Goal: Information Seeking & Learning: Compare options

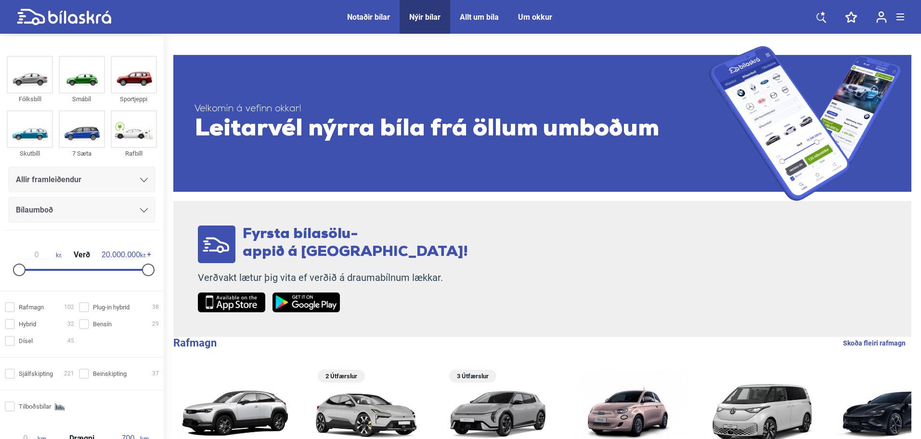
click at [58, 199] on div "Bílaumboð" at bounding box center [82, 210] width 146 height 26
click at [58, 209] on div "Bílaumboð" at bounding box center [82, 209] width 132 height 13
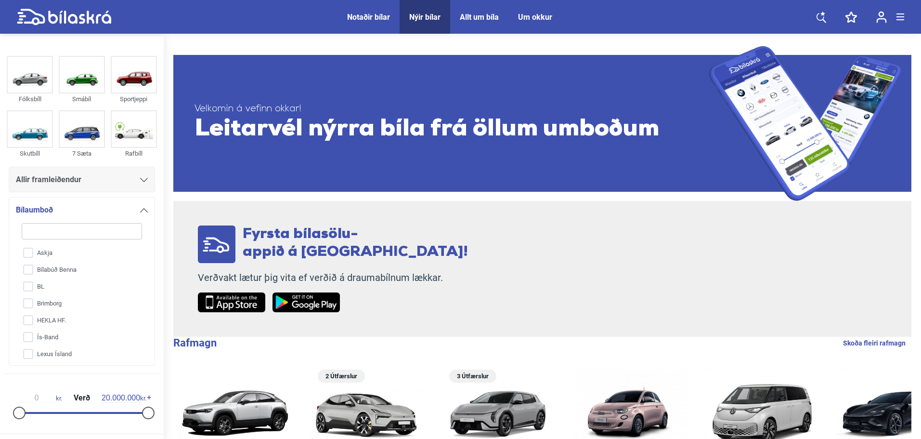
click at [58, 205] on div "Bílaumboð" at bounding box center [82, 209] width 132 height 13
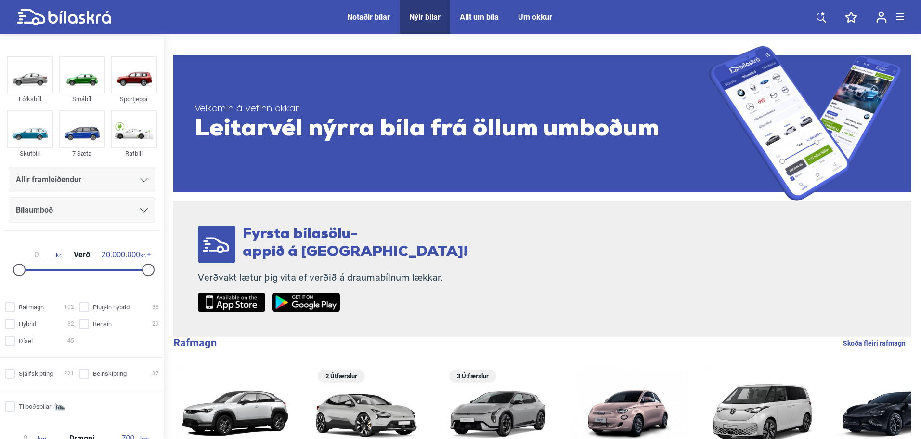
click at [72, 175] on span "Allir framleiðendur" at bounding box center [48, 179] width 65 height 13
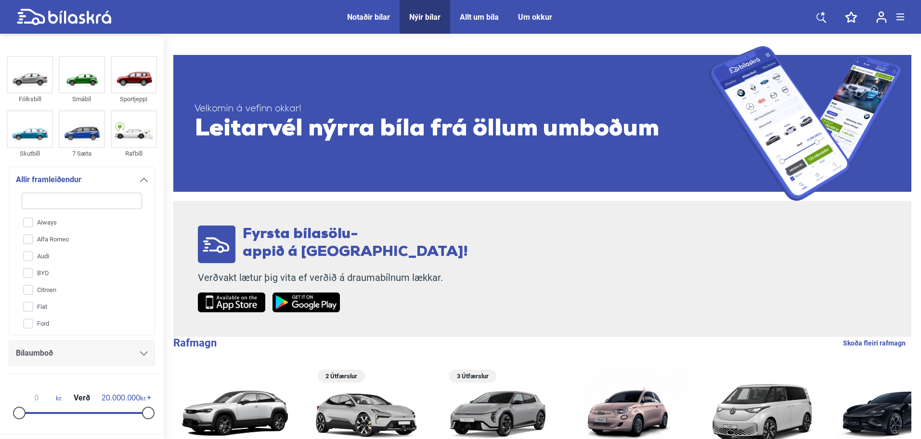
click at [72, 226] on input "Aiways" at bounding box center [75, 222] width 121 height 17
checkbox input "true"
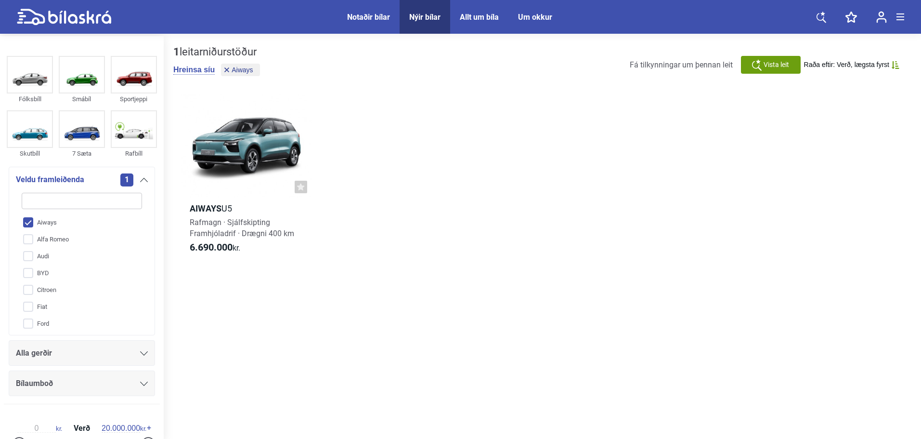
click at [71, 237] on input "Alfa Romeo" at bounding box center [75, 239] width 121 height 17
checkbox input "true"
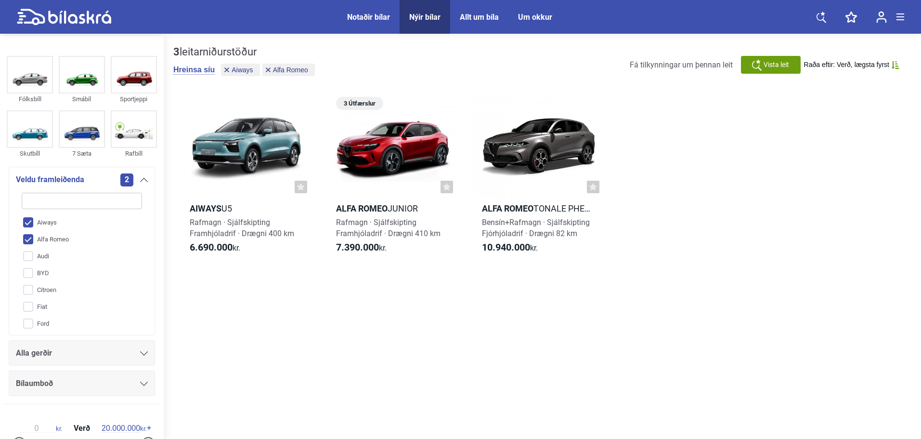
click at [71, 225] on input "Aiways" at bounding box center [75, 222] width 121 height 17
checkbox input "false"
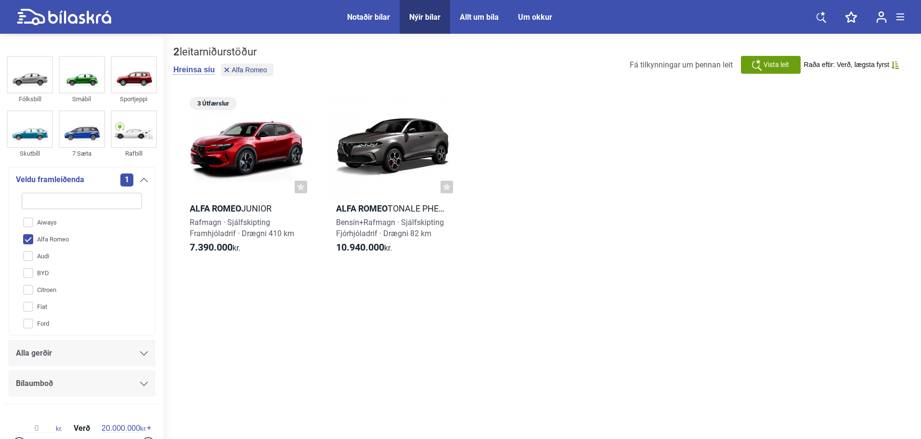
click at [66, 241] on input "Alfa Romeo" at bounding box center [75, 239] width 121 height 17
checkbox input "false"
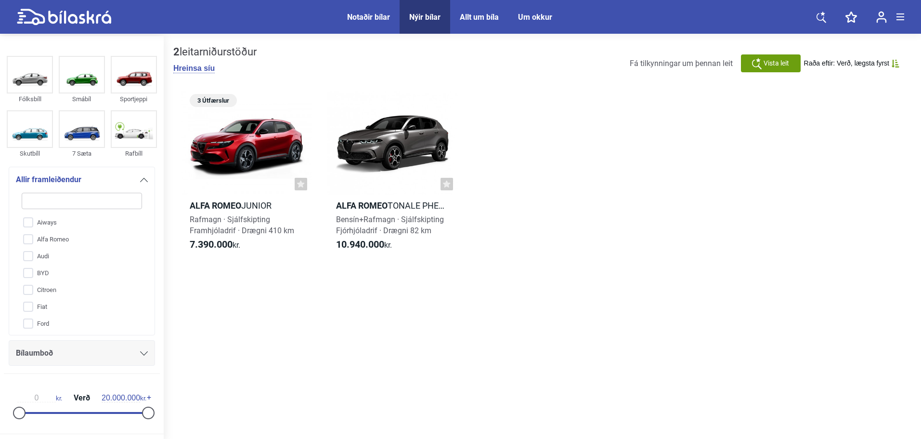
click at [59, 254] on input "Audi" at bounding box center [75, 256] width 121 height 17
checkbox input "true"
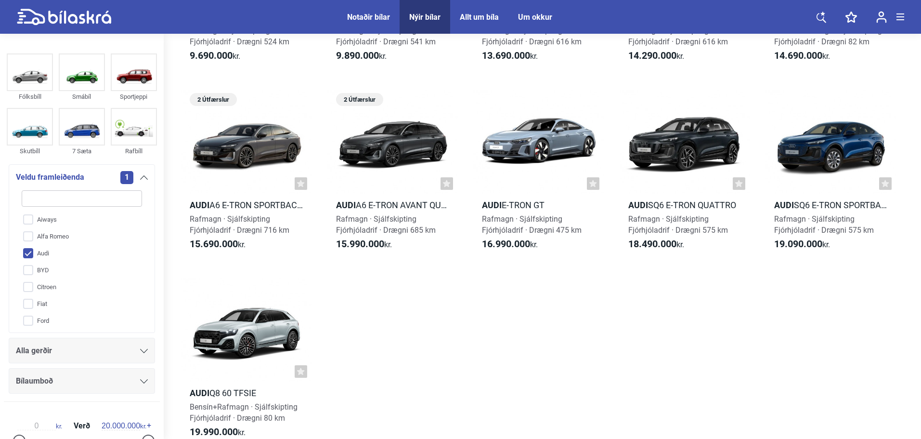
scroll to position [1, 0]
drag, startPoint x: 39, startPoint y: 261, endPoint x: 41, endPoint y: 254, distance: 7.4
click at [39, 261] on input "BYD" at bounding box center [75, 269] width 121 height 17
checkbox input "true"
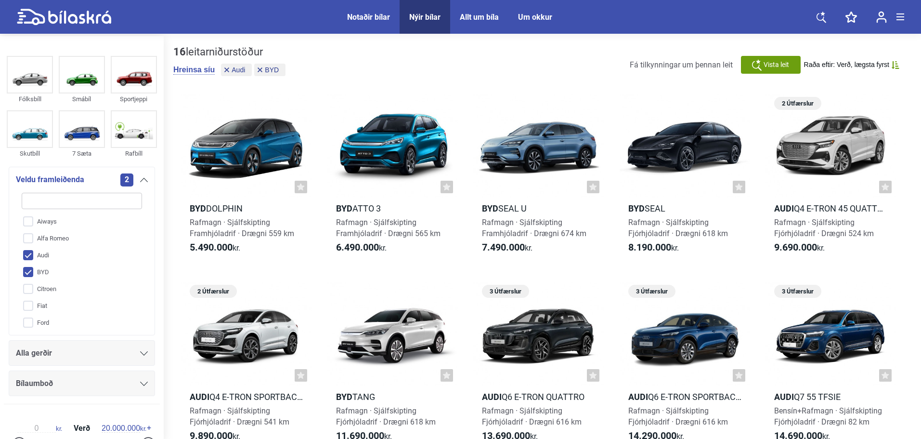
click at [41, 254] on input "Audi" at bounding box center [75, 255] width 121 height 17
checkbox input "false"
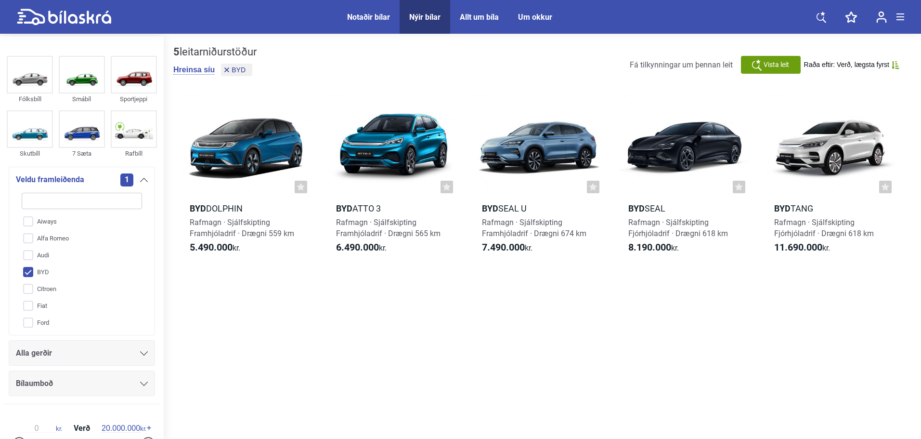
click at [39, 275] on input "BYD" at bounding box center [75, 272] width 121 height 17
checkbox input "false"
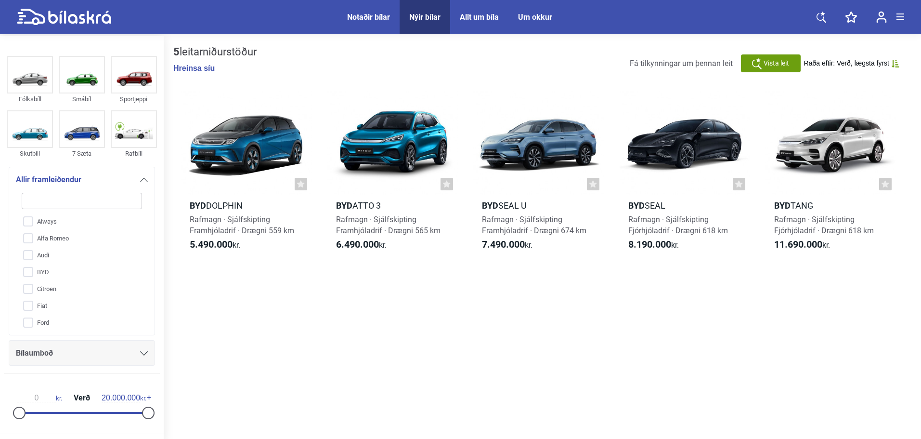
click at [40, 288] on input "Citroen" at bounding box center [75, 289] width 121 height 17
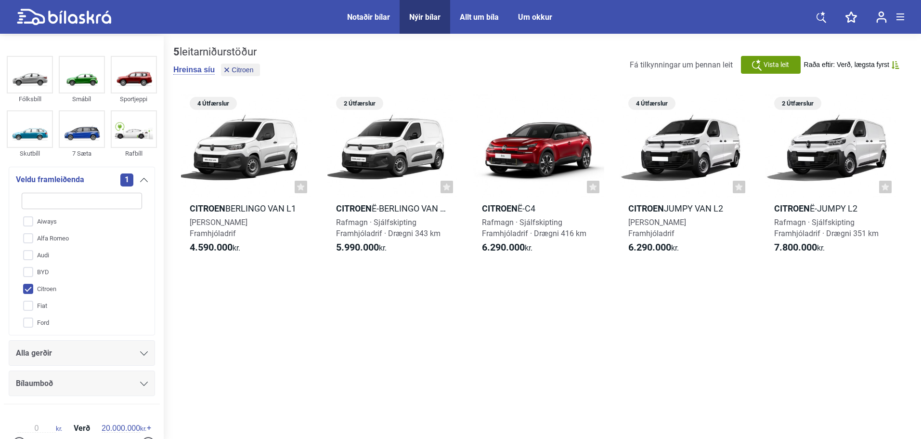
click at [45, 291] on input "Citroen" at bounding box center [75, 289] width 121 height 17
checkbox input "false"
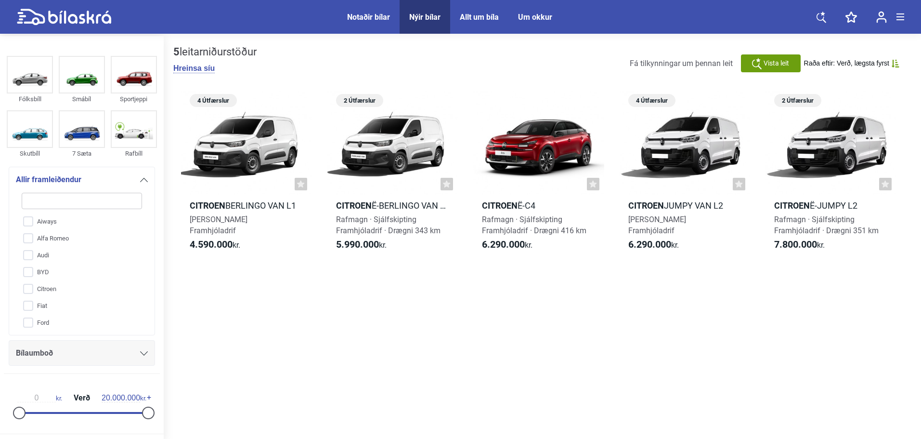
click at [42, 307] on input "Fiat" at bounding box center [75, 306] width 121 height 17
checkbox input "true"
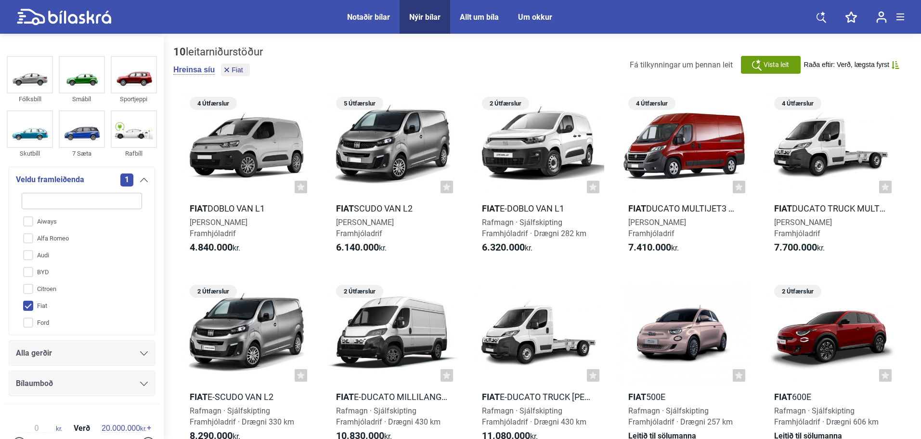
drag, startPoint x: 41, startPoint y: 324, endPoint x: 41, endPoint y: 314, distance: 9.2
click at [41, 323] on input "Ford" at bounding box center [75, 322] width 121 height 17
checkbox input "true"
click at [41, 310] on input "Fiat" at bounding box center [75, 306] width 121 height 17
checkbox input "false"
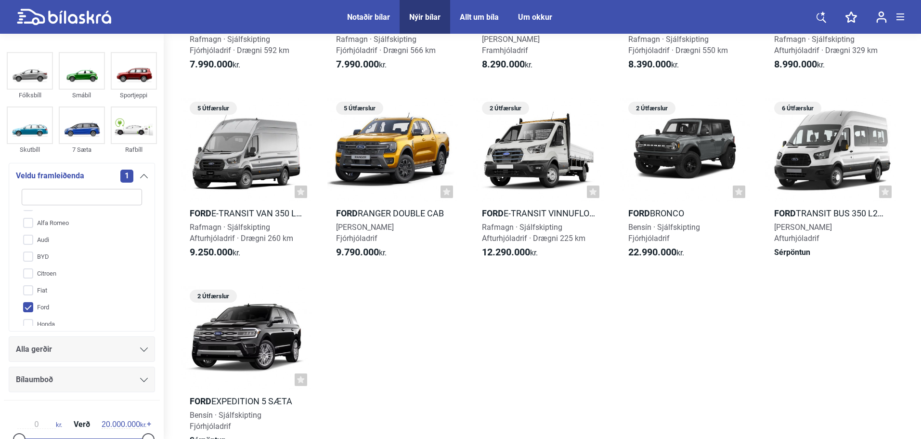
scroll to position [2, 0]
click at [53, 279] on input "Honda" at bounding box center [75, 287] width 121 height 17
checkbox input "true"
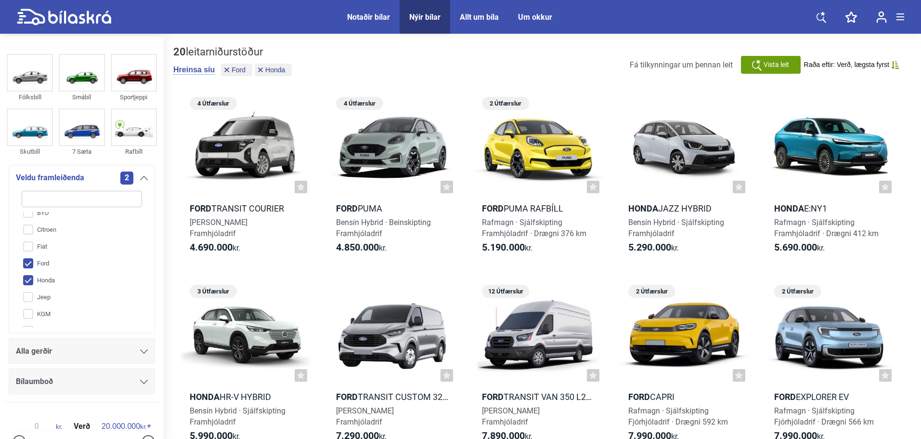
click at [50, 263] on input "Ford" at bounding box center [75, 263] width 121 height 17
checkbox input "false"
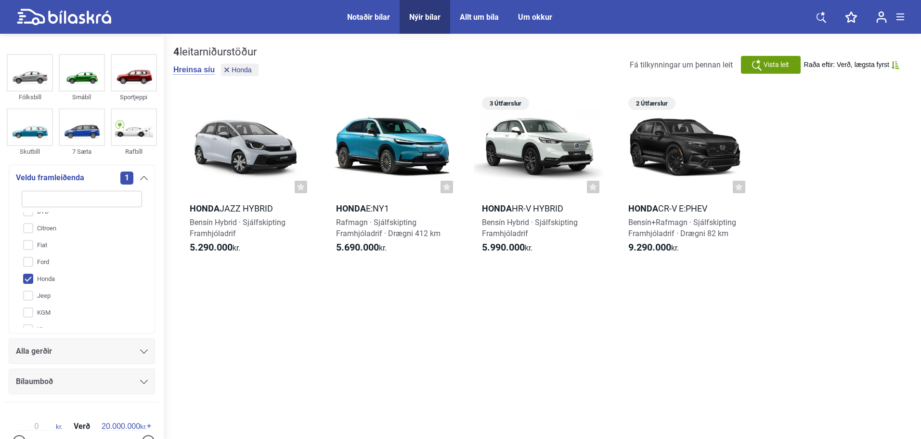
scroll to position [60, 0]
click at [51, 300] on input "Jeep" at bounding box center [75, 295] width 121 height 17
checkbox input "true"
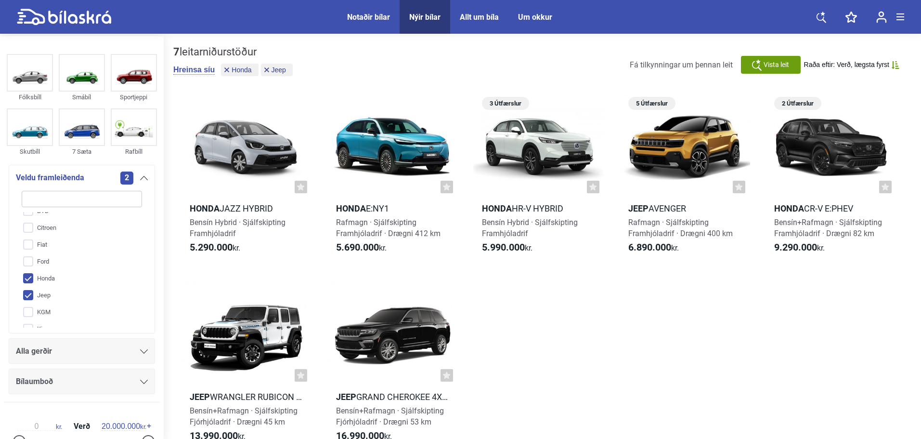
click at [55, 282] on input "Honda" at bounding box center [75, 278] width 121 height 17
checkbox input "false"
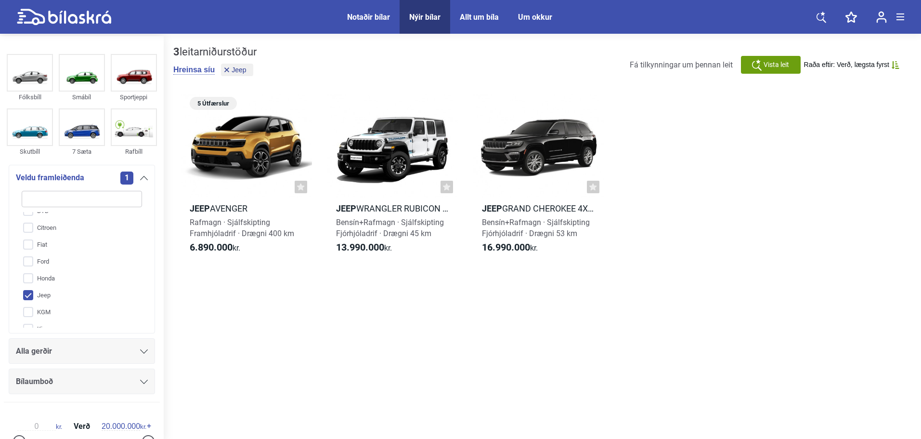
click at [46, 299] on input "Jeep" at bounding box center [75, 295] width 121 height 17
checkbox input "false"
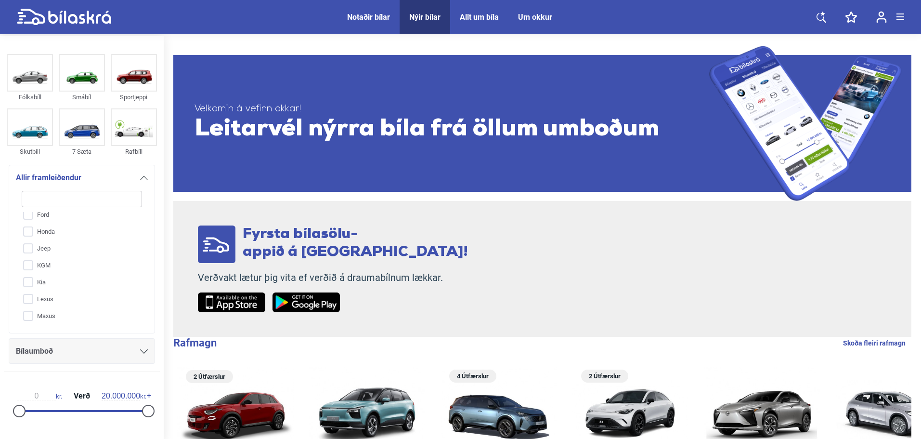
click at [51, 264] on input "KGM" at bounding box center [75, 265] width 121 height 17
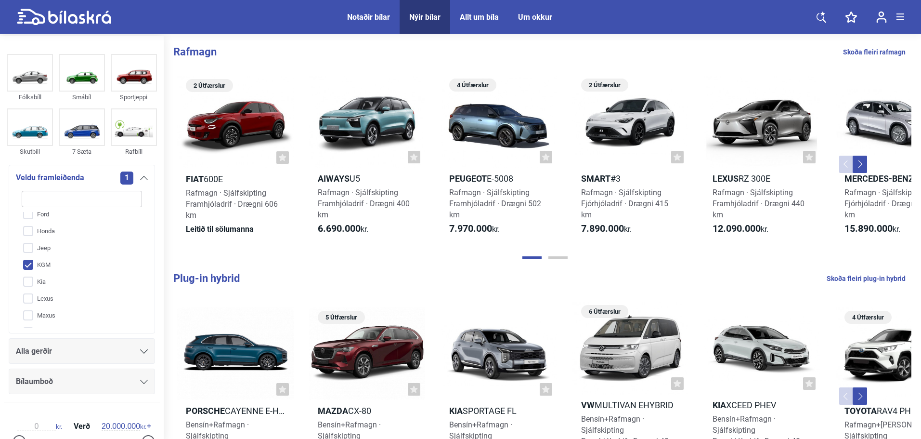
scroll to position [108, 0]
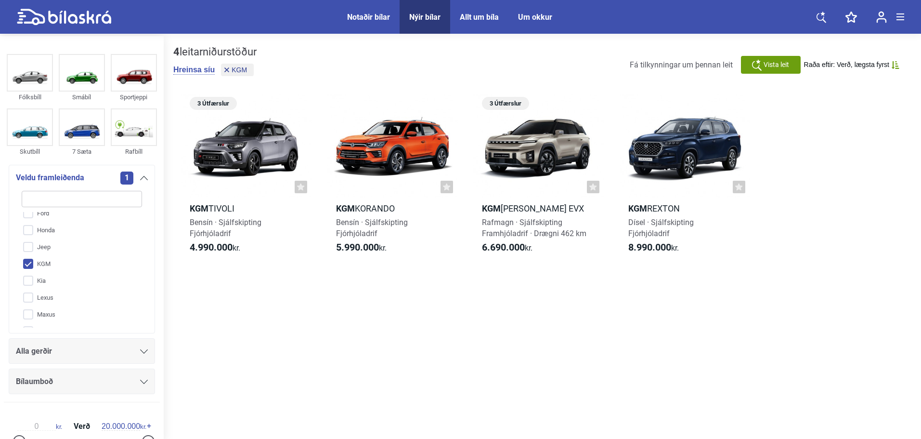
click at [51, 264] on input "KGM" at bounding box center [75, 264] width 121 height 17
checkbox input "false"
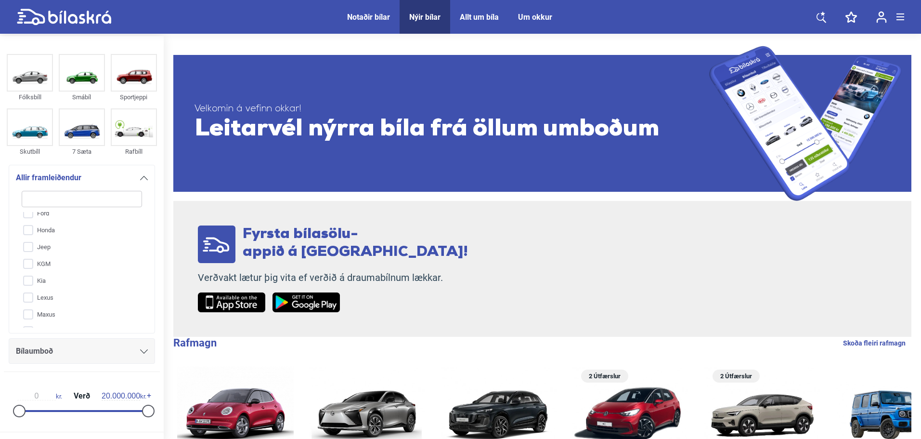
click at [44, 277] on input "Kia" at bounding box center [75, 281] width 121 height 17
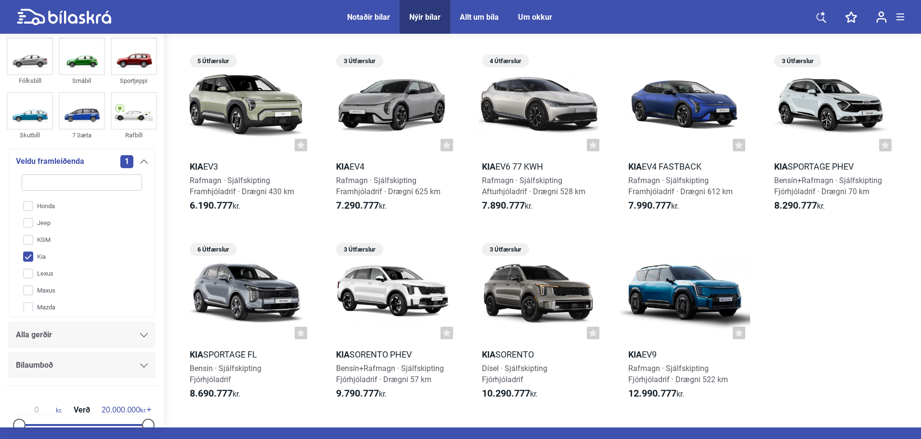
scroll to position [117, 0]
click at [42, 254] on input "Kia" at bounding box center [75, 256] width 121 height 17
checkbox input "false"
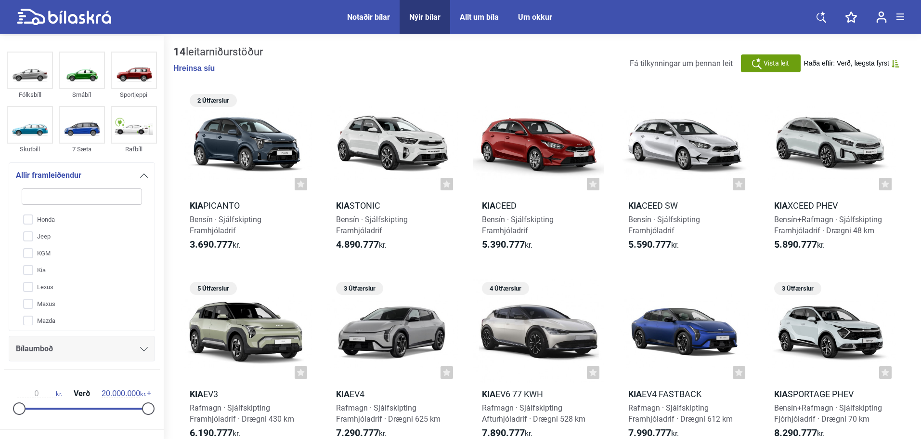
click at [44, 283] on input "Lexus" at bounding box center [75, 287] width 121 height 17
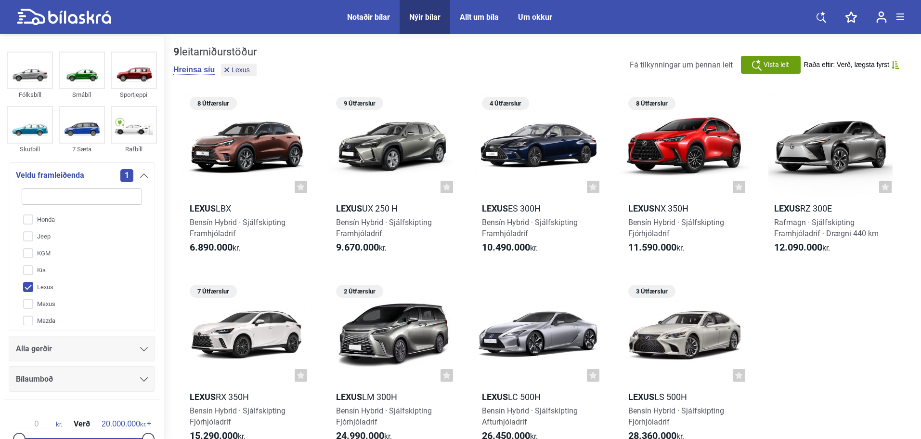
click at [44, 284] on input "Lexus" at bounding box center [75, 287] width 121 height 17
checkbox input "false"
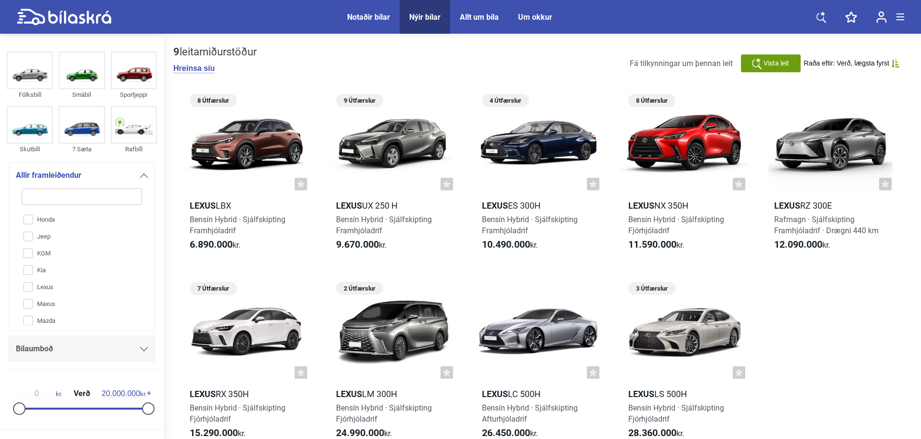
click at [43, 301] on input "Maxus" at bounding box center [75, 304] width 121 height 17
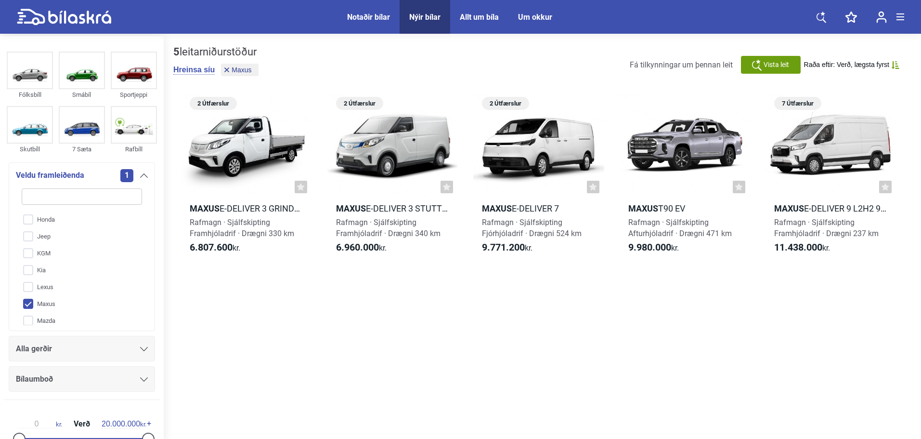
click at [43, 301] on input "Maxus" at bounding box center [75, 304] width 121 height 17
checkbox input "false"
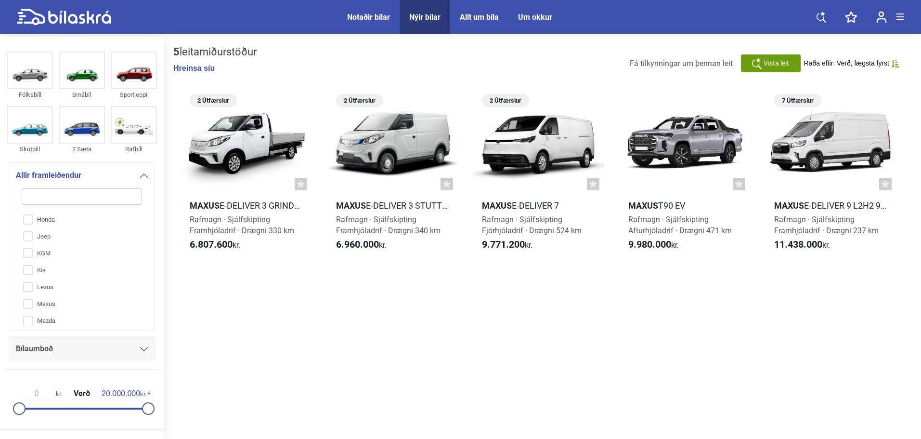
click at [44, 324] on input "Mazda" at bounding box center [75, 321] width 121 height 17
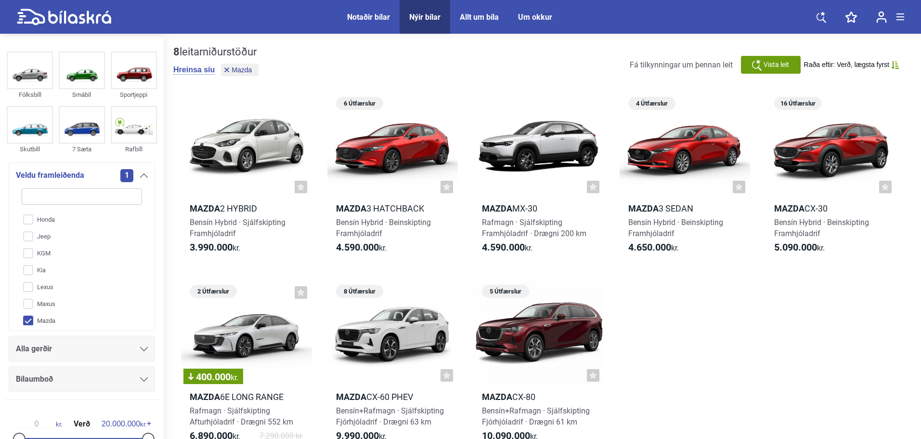
click at [43, 319] on input "Mazda" at bounding box center [75, 321] width 121 height 17
checkbox input "false"
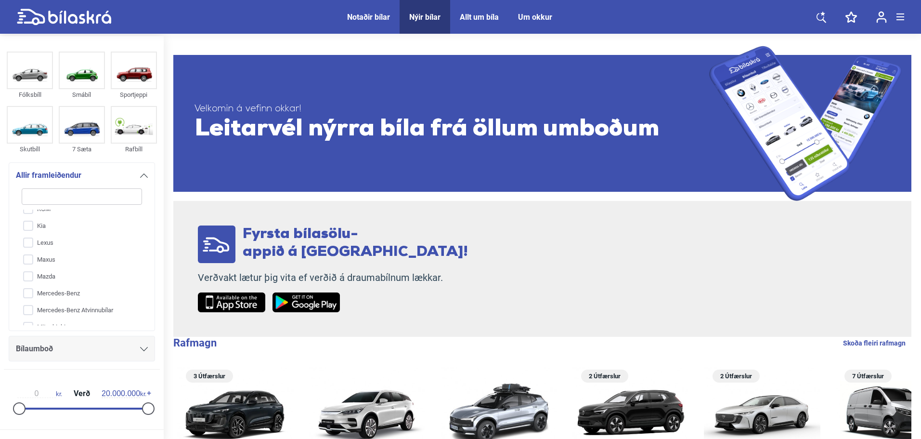
click at [47, 287] on input "Mercedes-Benz" at bounding box center [75, 293] width 121 height 17
checkbox input "true"
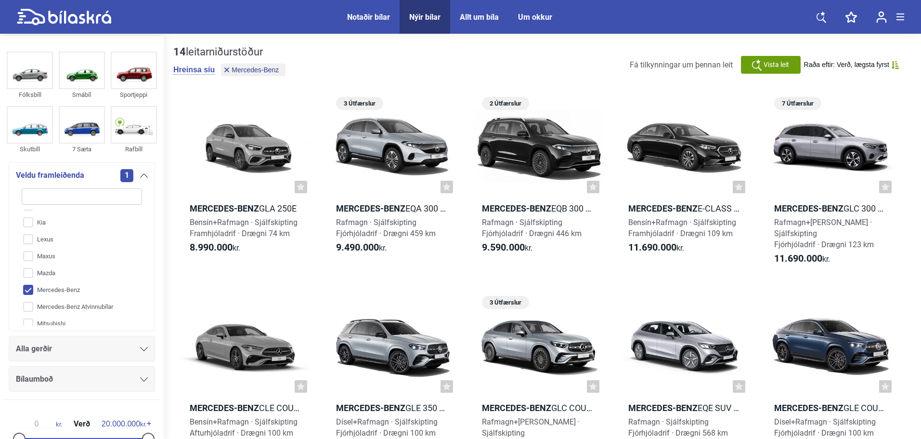
scroll to position [165, 0]
